Goal: Task Accomplishment & Management: Complete application form

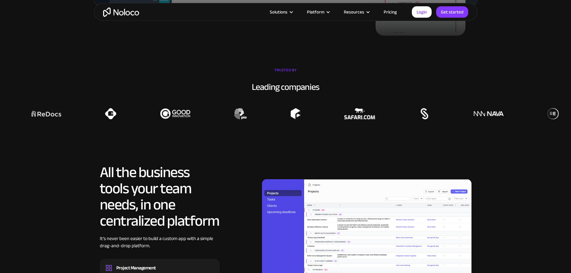
scroll to position [419, 0]
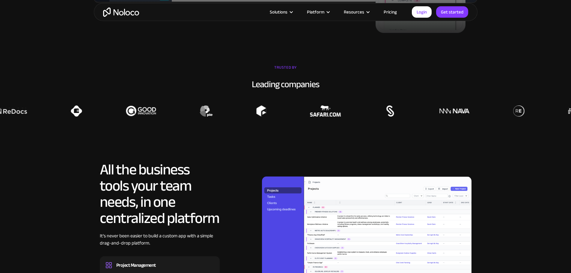
click at [262, 117] on div at bounding box center [519, 110] width 571 height 11
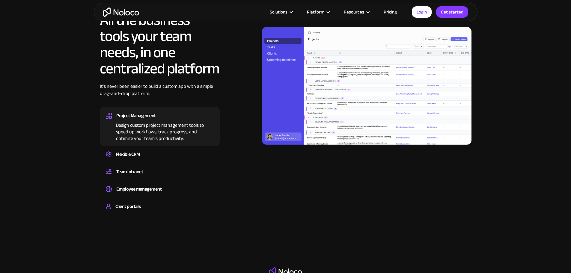
scroll to position [629, 0]
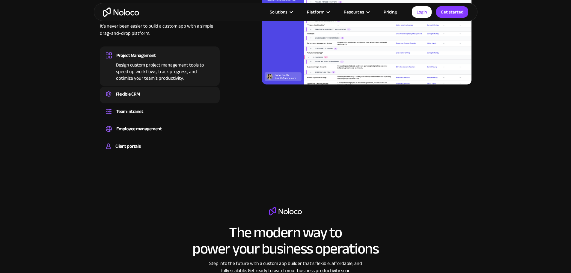
click at [158, 99] on div "Flexible CRM" at bounding box center [160, 94] width 108 height 9
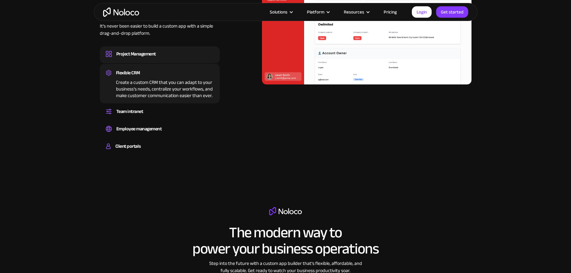
click at [172, 58] on div "Project Management" at bounding box center [160, 53] width 108 height 9
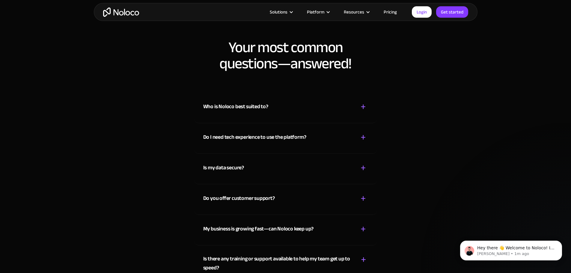
scroll to position [3106, 0]
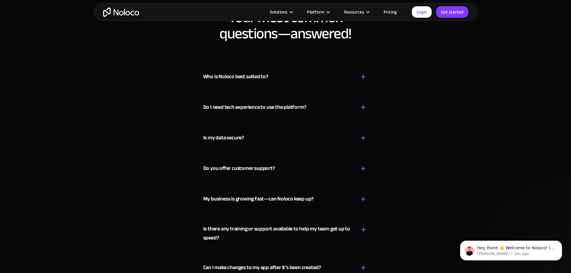
click at [365, 82] on div "+" at bounding box center [362, 77] width 5 height 10
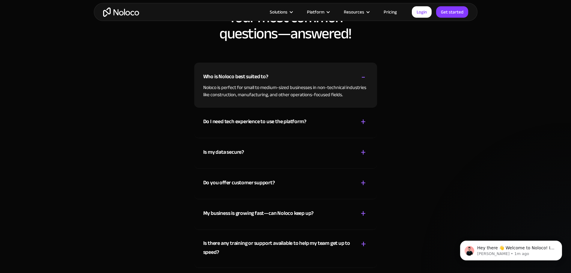
click at [365, 82] on div "-" at bounding box center [363, 77] width 4 height 10
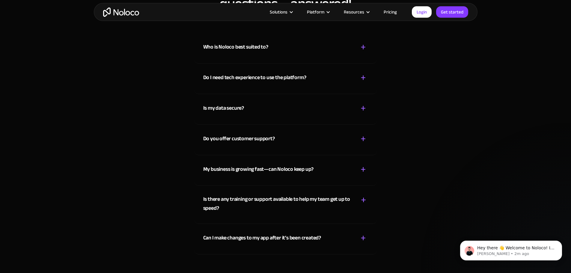
scroll to position [3136, 0]
click at [364, 83] on div "+" at bounding box center [362, 77] width 5 height 10
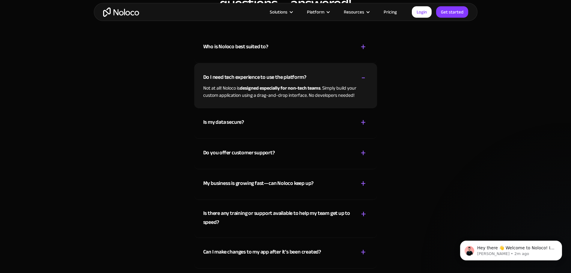
click at [364, 83] on div "-" at bounding box center [363, 77] width 4 height 10
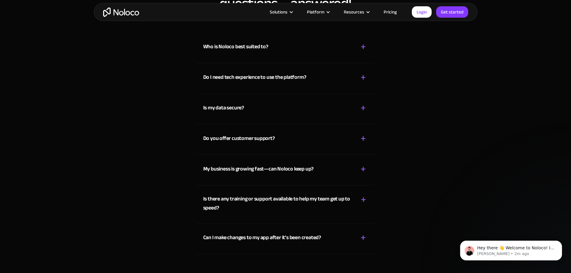
click at [365, 113] on div "+" at bounding box center [362, 108] width 5 height 10
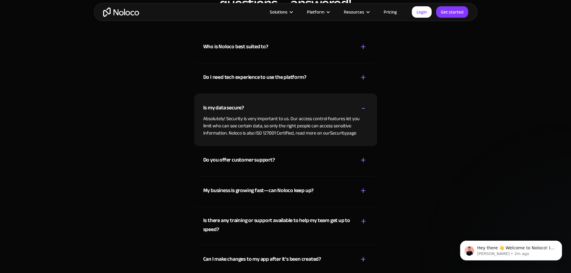
click at [364, 113] on div "-" at bounding box center [363, 108] width 4 height 10
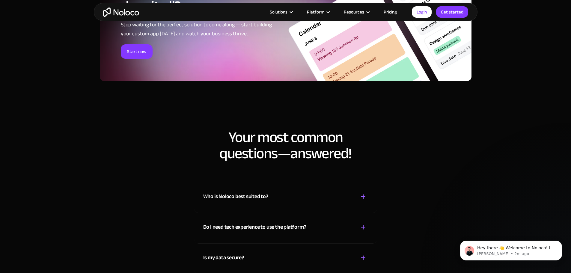
scroll to position [2836, 0]
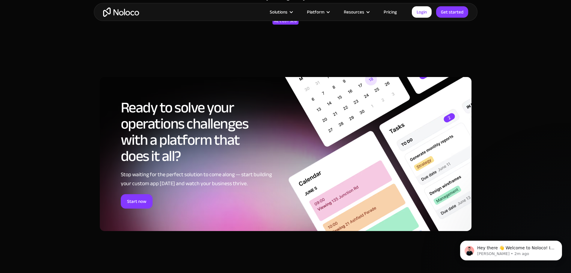
click at [388, 17] on div "Solutions Use Cases Business Types Project Management Keep track of customers, …" at bounding box center [285, 12] width 383 height 18
click at [388, 16] on link "Pricing" at bounding box center [390, 12] width 28 height 8
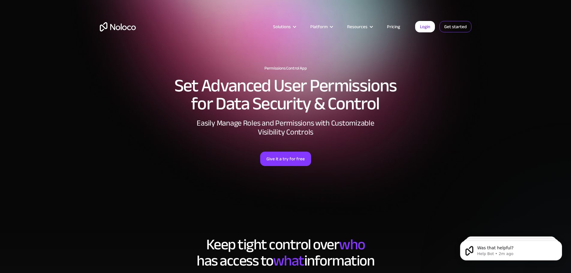
click at [461, 25] on link "Get started" at bounding box center [455, 26] width 32 height 11
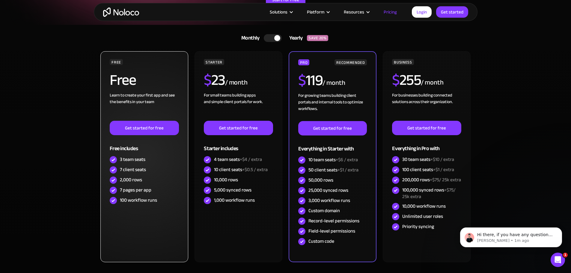
scroll to position [120, 0]
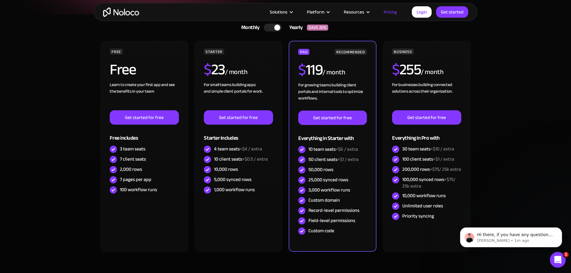
drag, startPoint x: 558, startPoint y: 257, endPoint x: 1099, endPoint y: 502, distance: 593.6
click at [559, 257] on icon "Open Intercom Messenger" at bounding box center [557, 259] width 10 height 10
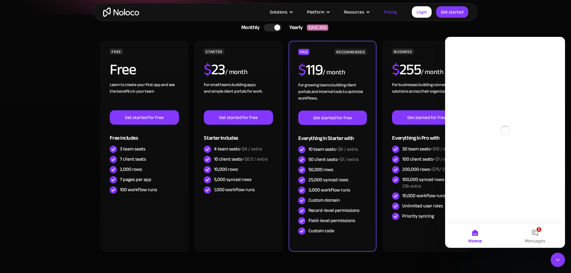
scroll to position [0, 0]
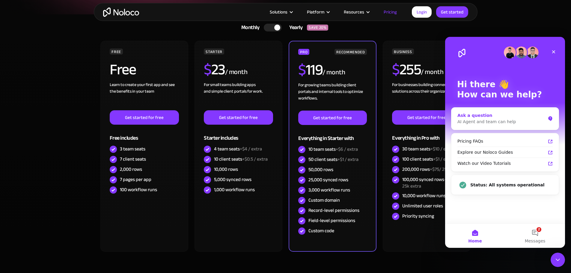
click at [497, 119] on div "AI Agent and team can help" at bounding box center [501, 122] width 88 height 6
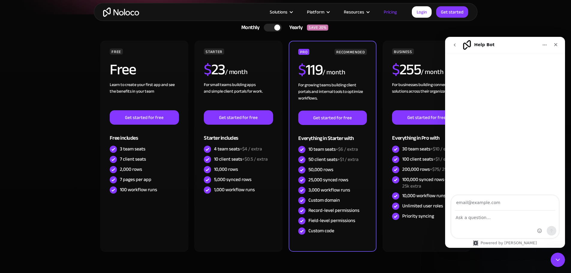
click at [484, 221] on div "Intercom messenger" at bounding box center [504, 224] width 107 height 27
click at [491, 219] on textarea "Ask a question…" at bounding box center [504, 216] width 107 height 10
click at [457, 44] on icon "go back" at bounding box center [454, 45] width 5 height 5
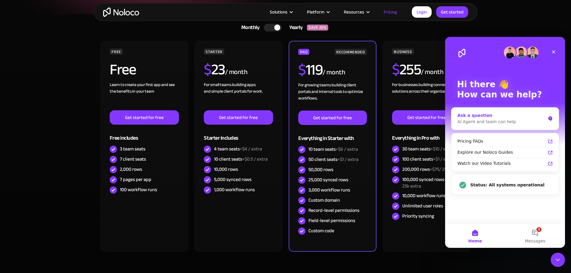
click at [510, 120] on div "AI Agent and team can help" at bounding box center [501, 122] width 88 height 6
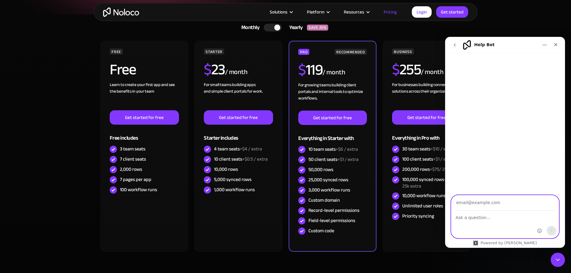
click at [473, 216] on textarea "Ask a question…" at bounding box center [504, 216] width 107 height 10
click at [523, 223] on textarea "puis je faire un essai de record-level permissions et field-level permissions e…" at bounding box center [504, 222] width 107 height 22
click at [522, 223] on textarea "puis je faire un essai de record-level permissions et field-level permissions e…" at bounding box center [504, 222] width 107 height 22
click at [504, 222] on textarea "puis je faire un essai de record-level permissions et field-level permissions e…" at bounding box center [504, 219] width 107 height 16
click at [469, 232] on textarea "puis je faire un essai de record-level permissions et field-level permissions e…" at bounding box center [504, 222] width 107 height 22
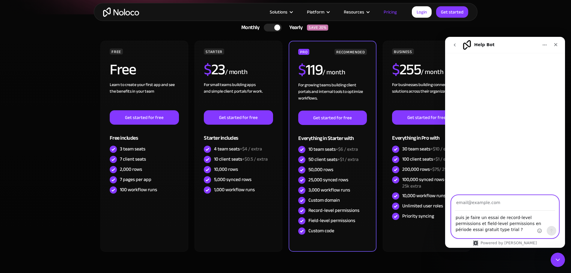
type textarea "puis je faire un essai de record-level permissions et field-level permissions e…"
click at [489, 201] on input "Your email" at bounding box center [505, 202] width 100 height 15
type input "anregnier@gmail.com"
click at [551, 231] on icon "Send a message…" at bounding box center [551, 231] width 3 height 4
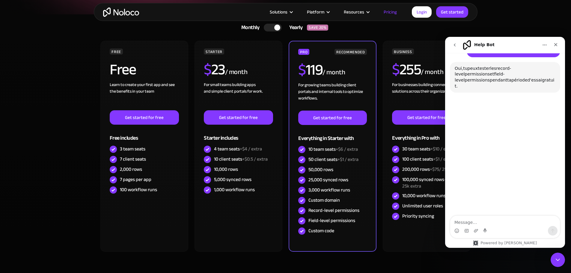
scroll to position [50, 0]
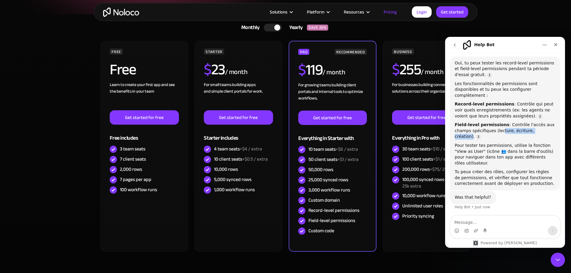
drag, startPoint x: 503, startPoint y: 127, endPoint x: 536, endPoint y: 125, distance: 33.0
click at [537, 125] on div "Field-level permissions : Contrôle l'accès aux champs spécifiques (lecture, écr…" at bounding box center [504, 131] width 101 height 18
click at [508, 122] on div "Field-level permissions : Contrôle l'accès aux champs spécifiques (lecture, écr…" at bounding box center [504, 131] width 101 height 18
drag, startPoint x: 514, startPoint y: 133, endPoint x: 484, endPoint y: 138, distance: 29.7
click at [486, 143] on div "Pour tester tes permissions, utilise la fonction "View as User" (icône 👥 dans l…" at bounding box center [504, 154] width 101 height 23
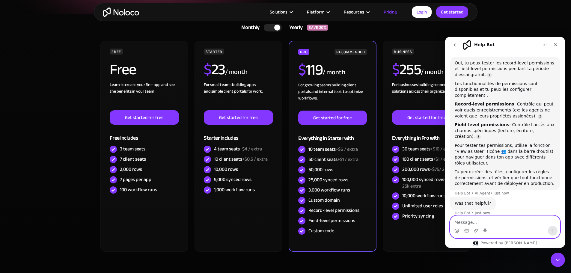
click at [484, 219] on textarea "Message…" at bounding box center [505, 221] width 110 height 10
type textarea "combien de temps dure la période d'essai ?"
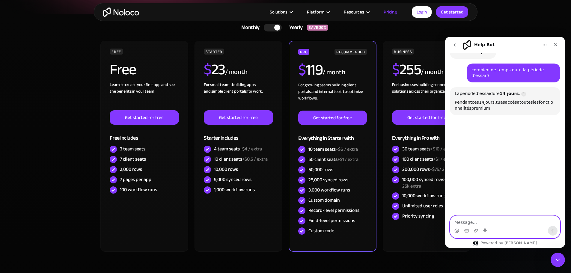
scroll to position [202, 0]
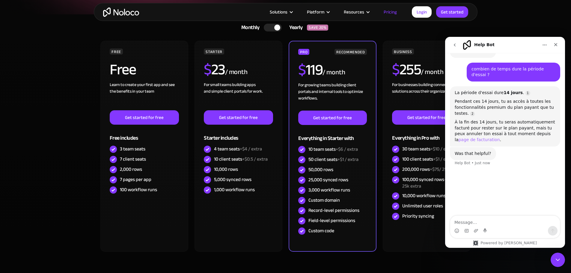
click at [459, 137] on link "page de facturation" at bounding box center [478, 139] width 41 height 5
click at [65, 49] on section "Monthly Yearly SAVE 20% Monthly Yearly SAVE 20% FREE Free Learn to create your …" at bounding box center [285, 157] width 571 height 287
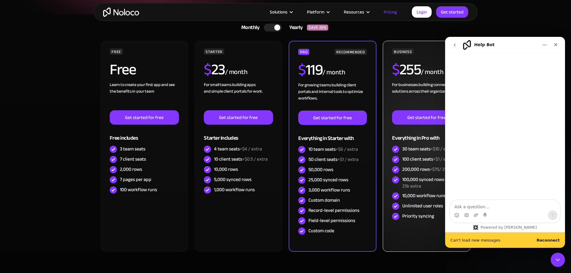
scroll to position [185, 0]
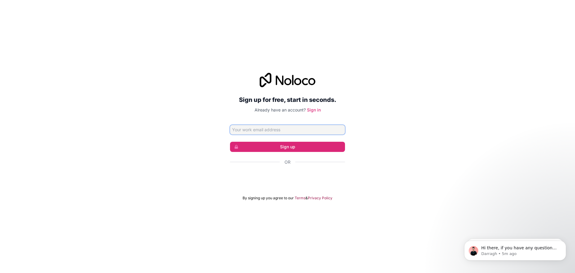
click at [282, 129] on input "Email address" at bounding box center [287, 130] width 115 height 10
click at [263, 149] on button "Sign up" at bounding box center [287, 147] width 115 height 10
click at [255, 130] on input "Email address" at bounding box center [287, 130] width 115 height 10
type input "[EMAIL_ADDRESS][DOMAIN_NAME]"
click at [290, 140] on form "anregnier@gmail.com Sign up Or By signing up you agree to our Terms & Privacy P…" at bounding box center [287, 162] width 115 height 75
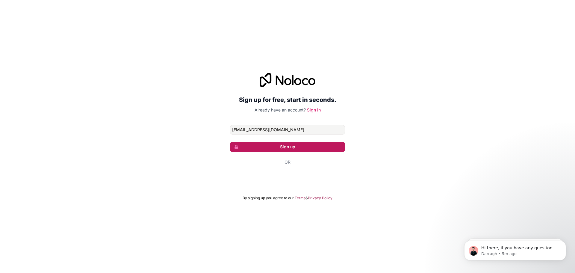
click at [285, 142] on button "Sign up" at bounding box center [287, 147] width 115 height 10
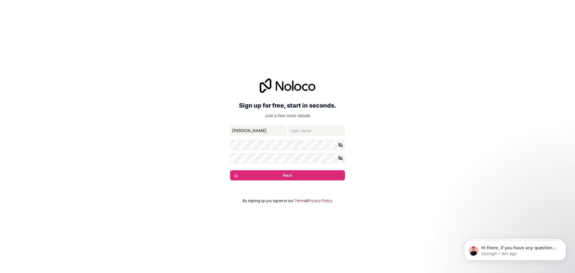
type input "Antoine"
type input "REGNIER"
click at [338, 144] on icon "button" at bounding box center [340, 144] width 5 height 5
click at [203, 138] on div "Sign up for free, start in seconds. Just a few more details anregnier@gmail.com…" at bounding box center [287, 129] width 575 height 119
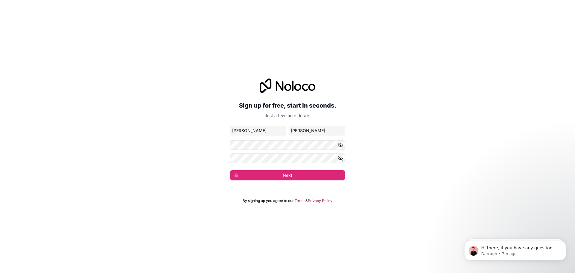
click at [235, 152] on form "anregnier@gmail.com Antoine REGNIER Next" at bounding box center [287, 153] width 115 height 55
click at [339, 158] on icon "button" at bounding box center [340, 158] width 4 height 3
click at [342, 158] on icon "button" at bounding box center [340, 157] width 5 height 5
click at [222, 157] on div "Sign up for free, start in seconds. Just a few more details anregnier@gmail.com…" at bounding box center [287, 129] width 575 height 119
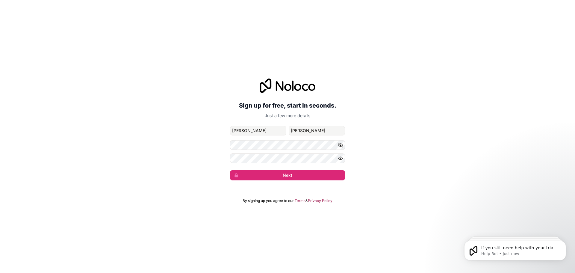
click at [340, 158] on icon "button" at bounding box center [340, 158] width 1 height 1
click at [321, 176] on button "Next" at bounding box center [287, 175] width 115 height 10
click at [277, 172] on button "Next" at bounding box center [287, 175] width 115 height 10
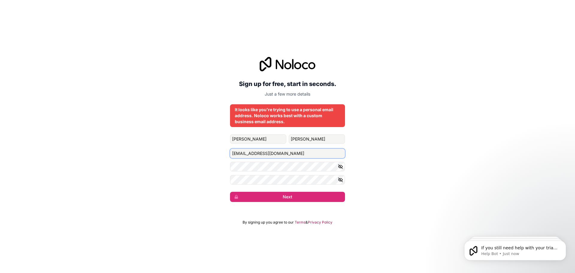
drag, startPoint x: 286, startPoint y: 152, endPoint x: 213, endPoint y: 152, distance: 72.5
click at [213, 152] on div "Sign up for free, start in seconds. Just a few more details It looks like you'r…" at bounding box center [287, 130] width 575 height 162
click at [288, 197] on button "Next" at bounding box center [287, 197] width 115 height 10
drag, startPoint x: 296, startPoint y: 151, endPoint x: 183, endPoint y: 143, distance: 113.5
click at [183, 143] on div "Sign up for free, start in seconds. Just a few more details It looks like you'r…" at bounding box center [287, 130] width 575 height 162
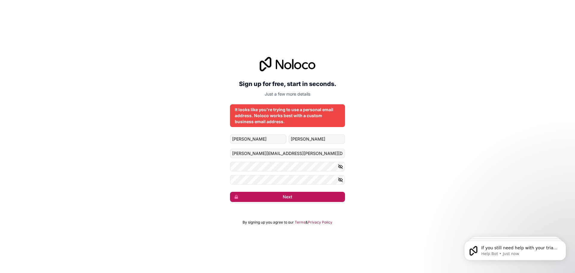
click at [279, 196] on button "Next" at bounding box center [287, 197] width 115 height 10
click at [286, 197] on button "Next" at bounding box center [287, 197] width 115 height 10
click at [269, 151] on input "regnier.antoine@yahoo.fr" at bounding box center [287, 154] width 115 height 10
drag, startPoint x: 266, startPoint y: 153, endPoint x: 294, endPoint y: 155, distance: 28.2
click at [294, 155] on input "regnier.antoine@yahoo.fr" at bounding box center [287, 154] width 115 height 10
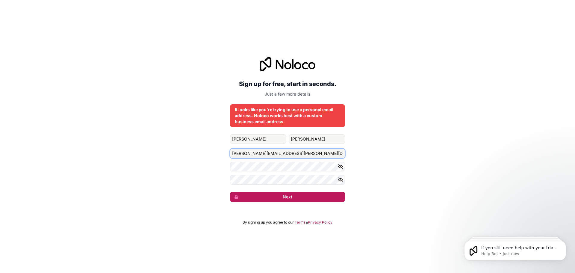
type input "[PERSON_NAME][EMAIL_ADDRESS][PERSON_NAME][DOMAIN_NAME]"
click at [265, 195] on button "Next" at bounding box center [287, 197] width 115 height 10
drag, startPoint x: 297, startPoint y: 150, endPoint x: 154, endPoint y: 151, distance: 142.9
click at [154, 151] on div "Sign up for free, start in seconds. Just a few more details It looks like you'r…" at bounding box center [287, 130] width 575 height 162
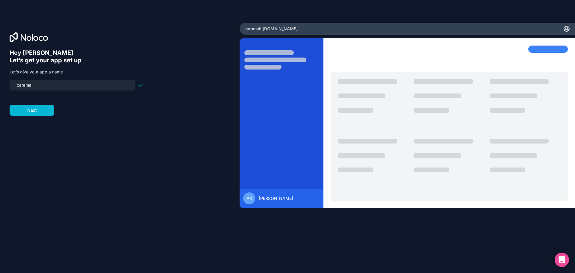
drag, startPoint x: 63, startPoint y: 85, endPoint x: 11, endPoint y: 85, distance: 51.8
click at [11, 85] on div "caramail" at bounding box center [73, 85] width 126 height 11
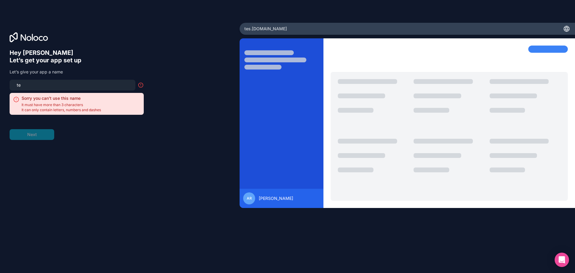
type input "t"
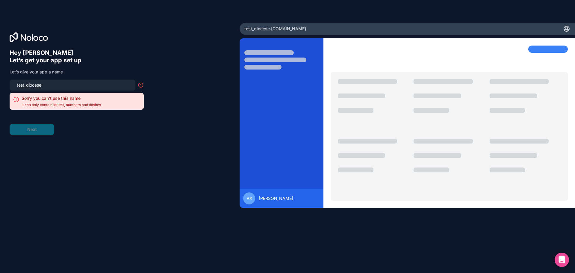
click at [25, 84] on input "test_diocese" at bounding box center [72, 85] width 119 height 8
click at [27, 84] on input "test_diocese" at bounding box center [72, 85] width 119 height 8
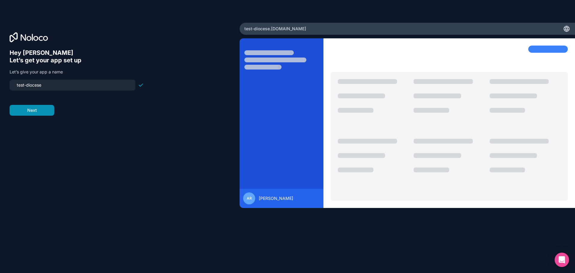
type input "test-diocese"
click at [38, 110] on button "Next" at bounding box center [32, 110] width 45 height 11
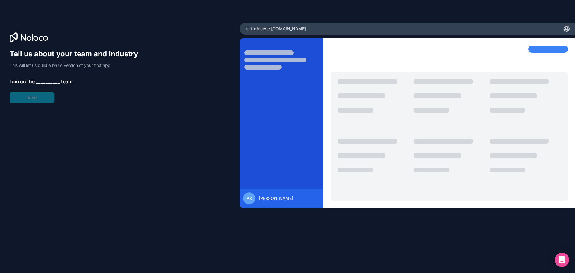
click at [48, 81] on span "__________" at bounding box center [48, 81] width 24 height 7
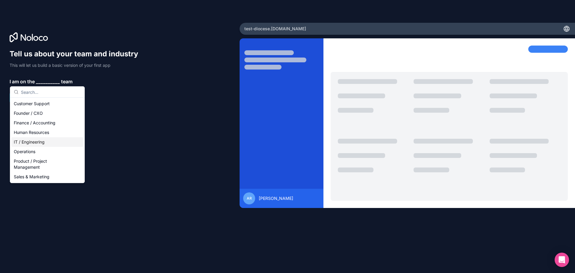
click at [37, 144] on div "IT / Engineering" at bounding box center [47, 142] width 72 height 10
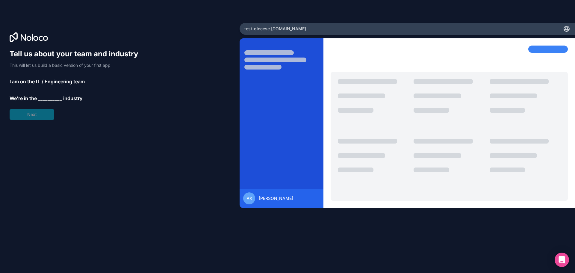
click at [56, 99] on span "__________" at bounding box center [50, 98] width 24 height 7
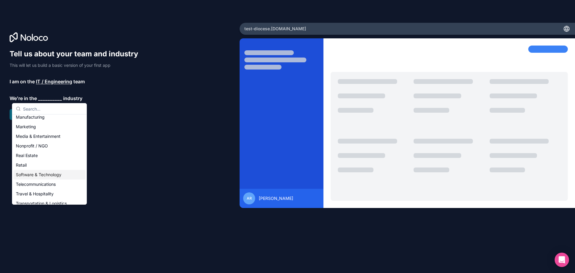
scroll to position [90, 0]
click at [38, 141] on div "Media & Entertainment" at bounding box center [49, 136] width 72 height 10
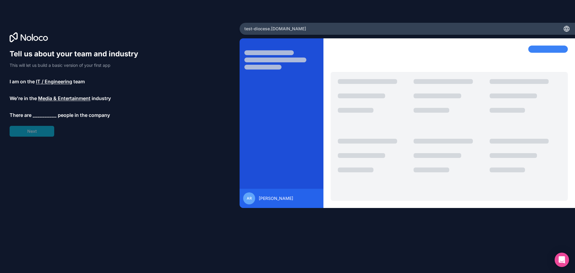
click at [56, 96] on span "Media & Entertainment" at bounding box center [64, 98] width 52 height 7
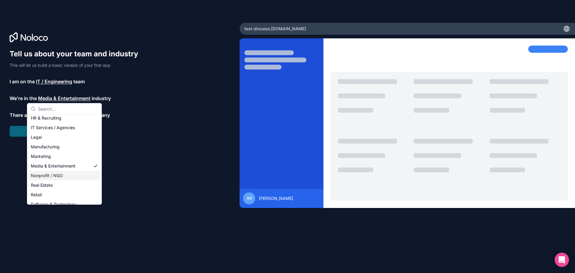
click at [53, 174] on div "Nonprofit / NGO" at bounding box center [64, 176] width 72 height 10
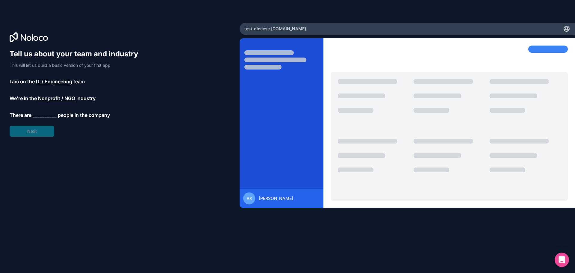
click at [42, 114] on span "__________" at bounding box center [45, 114] width 24 height 7
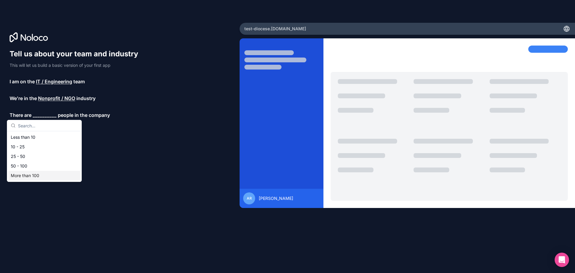
click at [31, 175] on div "More than 100" at bounding box center [44, 176] width 72 height 10
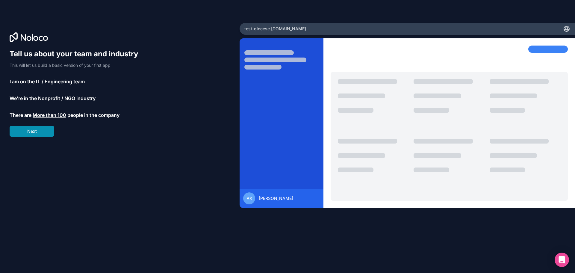
click at [46, 131] on button "Next" at bounding box center [32, 131] width 45 height 11
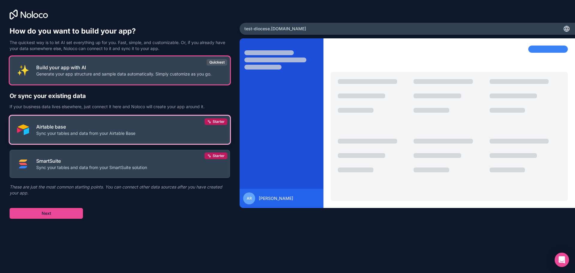
click at [142, 131] on button "Airtable base Sync your tables and data from your Airtable Base Starter" at bounding box center [120, 130] width 220 height 28
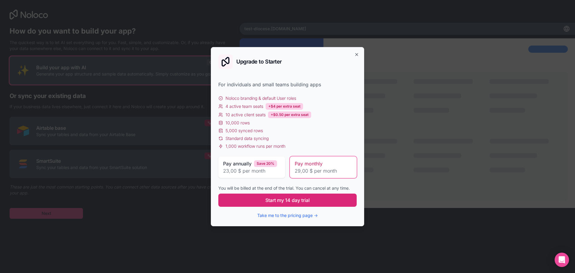
click at [291, 202] on span "Start my 14 day trial" at bounding box center [287, 199] width 44 height 7
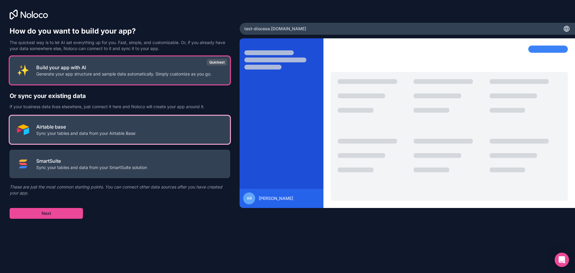
click at [184, 130] on button "Airtable base Sync your tables and data from your Airtable Base" at bounding box center [120, 130] width 220 height 28
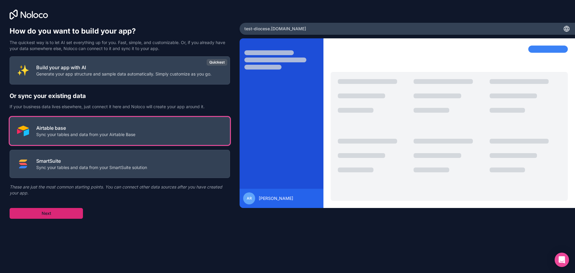
click at [66, 216] on button "Next" at bounding box center [46, 213] width 73 height 11
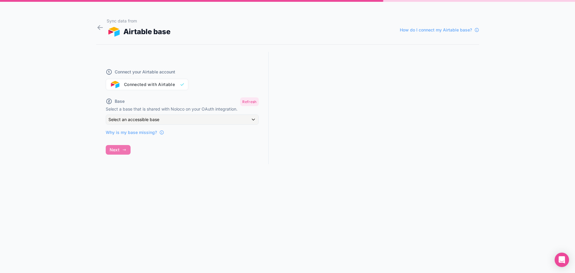
click at [252, 101] on button "Refresh" at bounding box center [249, 101] width 18 height 9
click at [201, 119] on div "Select an accessible base" at bounding box center [182, 120] width 152 height 10
click at [207, 119] on div at bounding box center [287, 136] width 575 height 273
click at [211, 116] on div "Select an accessible base" at bounding box center [182, 120] width 152 height 10
click at [211, 116] on div at bounding box center [287, 136] width 575 height 273
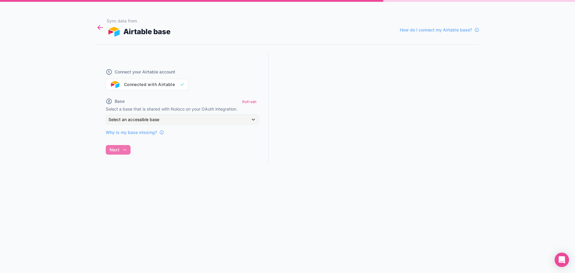
click at [99, 28] on icon at bounding box center [100, 28] width 5 height 0
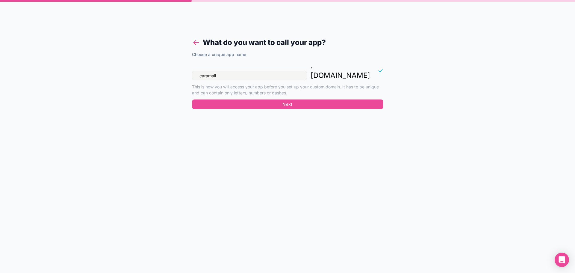
click at [195, 43] on icon at bounding box center [196, 43] width 5 height 0
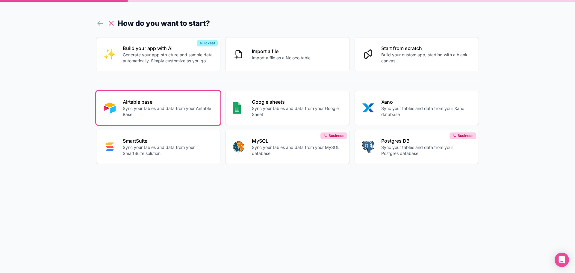
click at [114, 22] on icon at bounding box center [111, 23] width 8 height 8
click at [119, 9] on div "How do you want to start? Build your app with AI Generate your app structure an…" at bounding box center [287, 136] width 575 height 273
click at [98, 23] on icon at bounding box center [100, 23] width 5 height 0
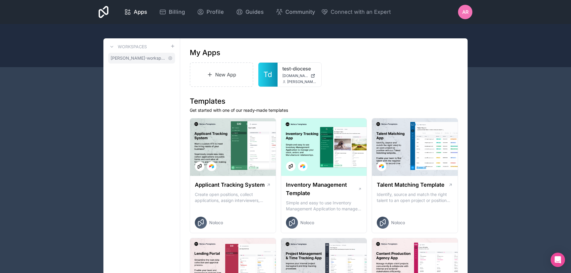
click at [136, 58] on span "[PERSON_NAME]-workspace" at bounding box center [138, 58] width 55 height 6
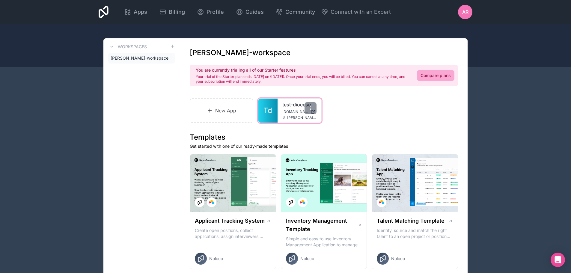
click at [289, 109] on span "[DOMAIN_NAME]" at bounding box center [295, 111] width 26 height 5
click at [311, 108] on icon at bounding box center [310, 108] width 5 height 5
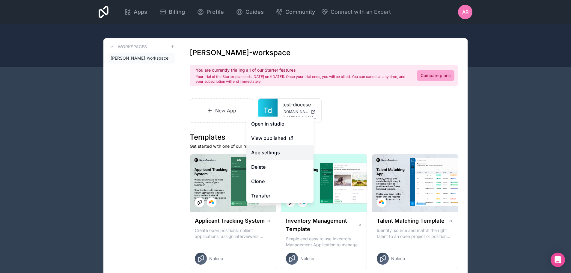
click at [280, 148] on link "App settings" at bounding box center [279, 152] width 67 height 14
